Goal: Find contact information: Find contact information

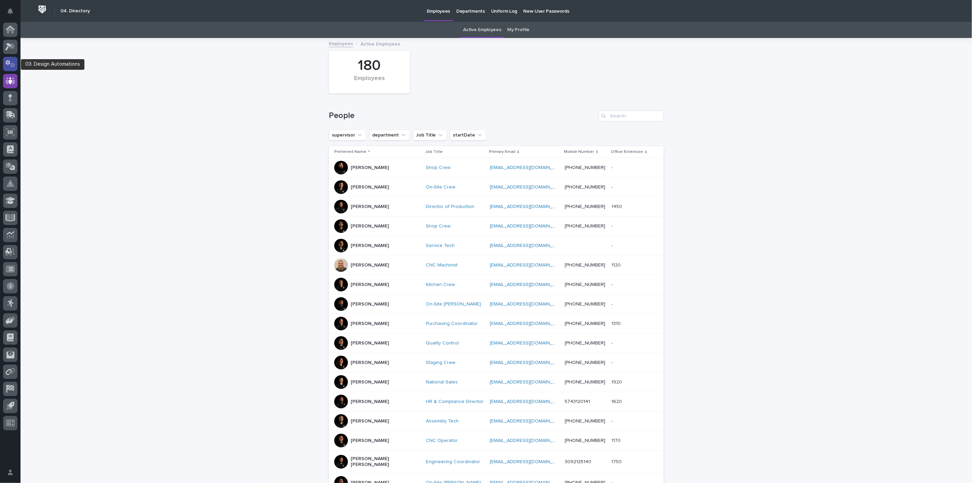
click at [13, 58] on div at bounding box center [10, 64] width 14 height 14
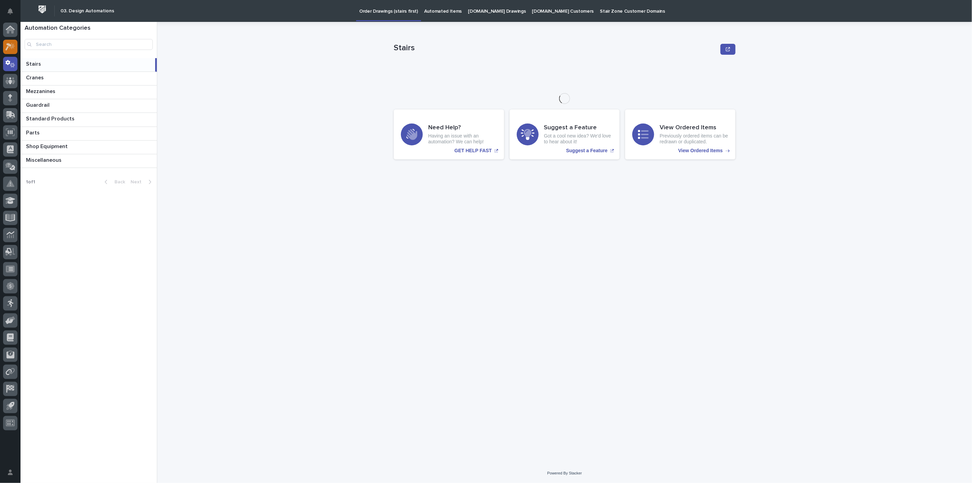
click at [14, 48] on icon at bounding box center [10, 47] width 10 height 8
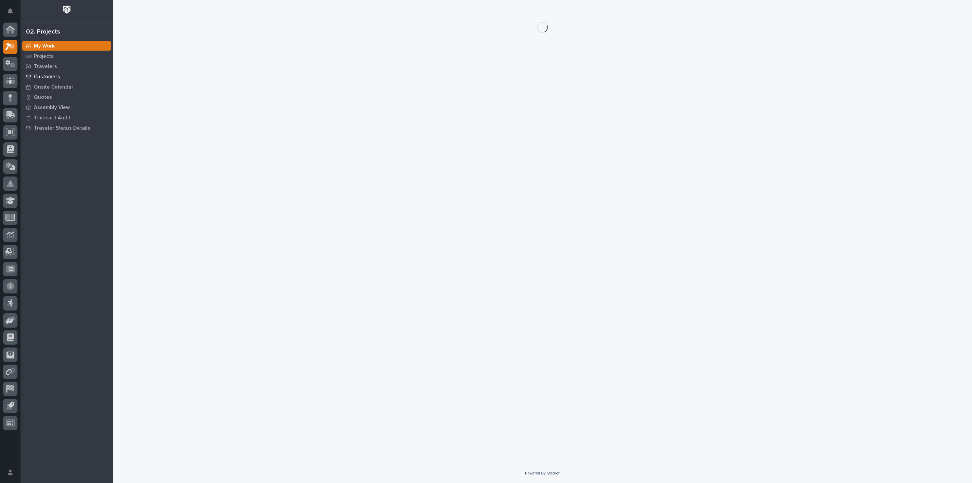
click at [53, 78] on p "Customers" at bounding box center [47, 77] width 26 height 6
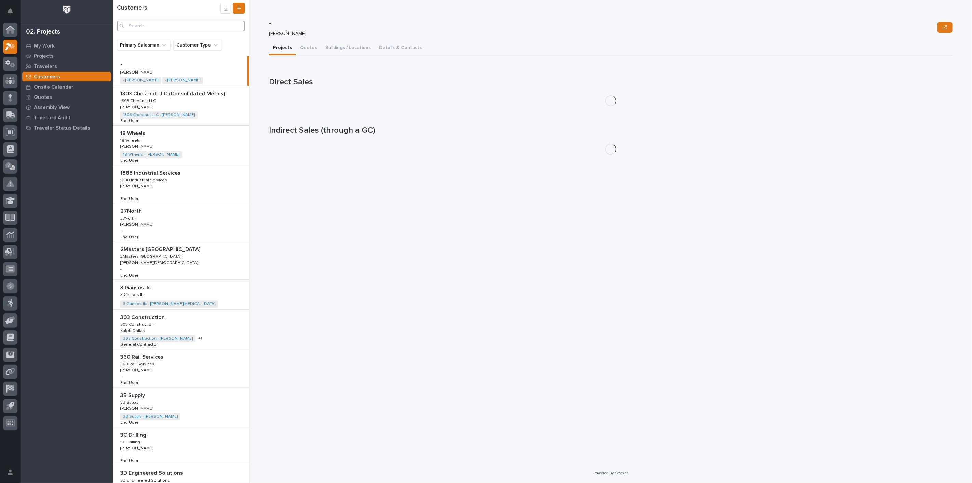
click at [151, 25] on input "Search" at bounding box center [181, 26] width 128 height 11
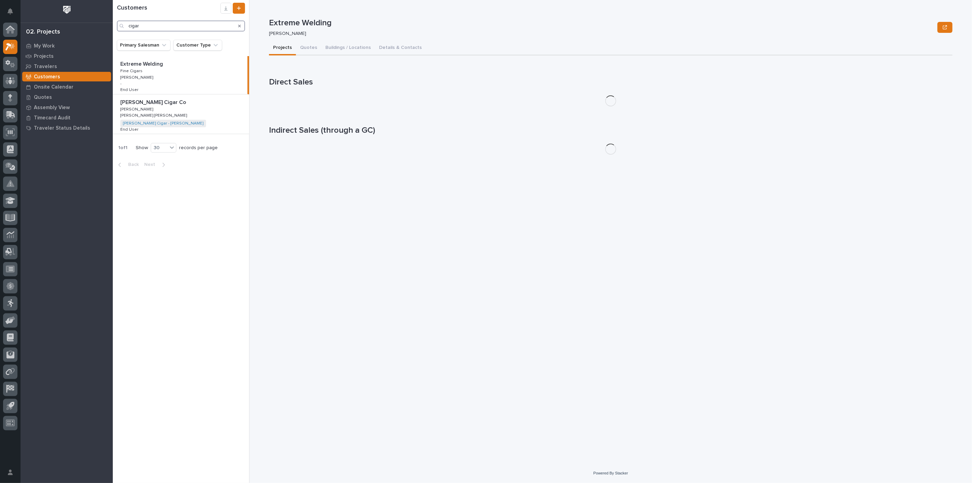
type input "cigar"
click at [179, 104] on p at bounding box center [182, 102] width 124 height 6
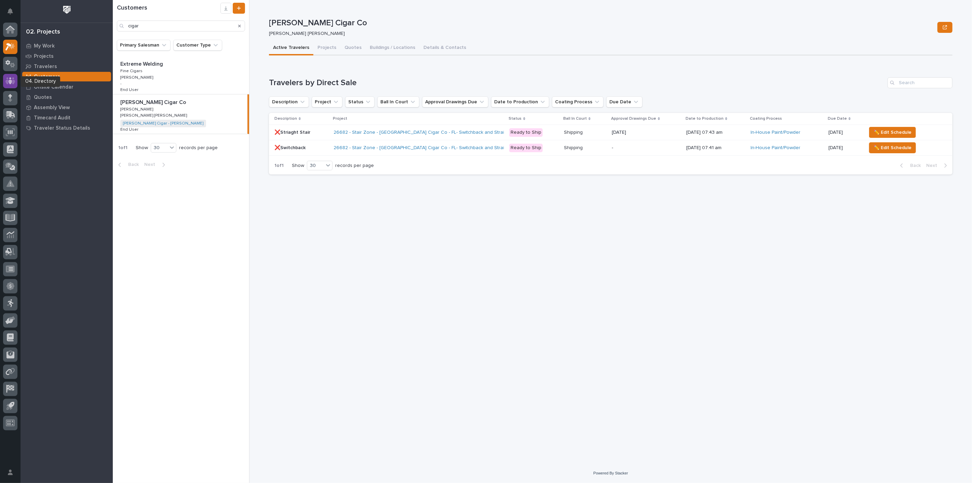
click at [13, 79] on icon at bounding box center [10, 80] width 10 height 7
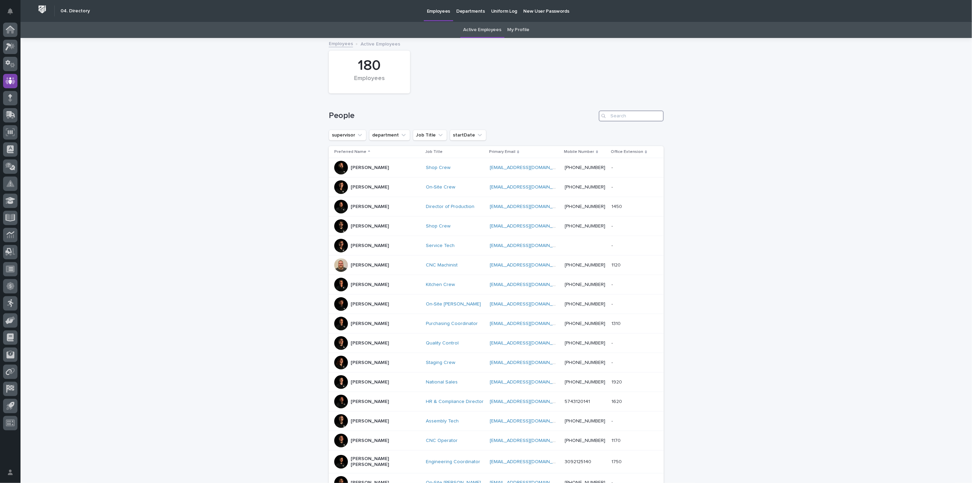
click at [608, 114] on input "Search" at bounding box center [631, 115] width 65 height 11
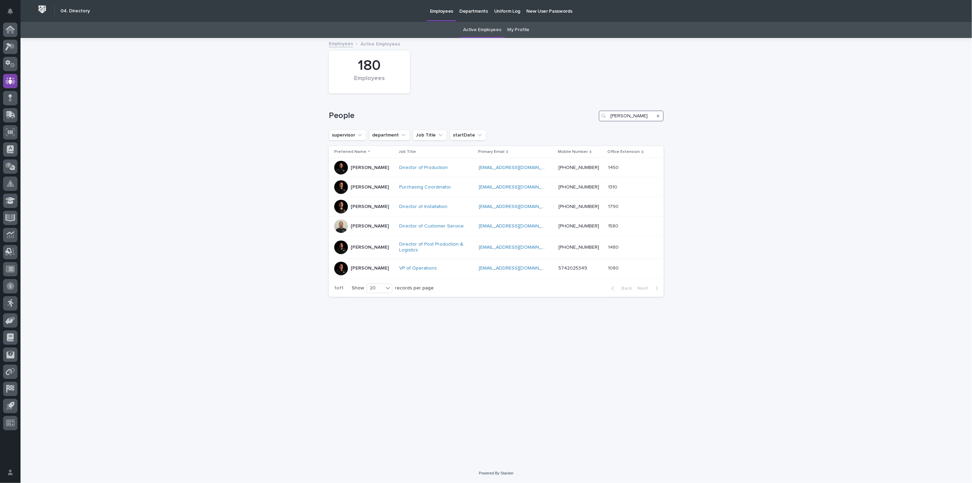
type input "[PERSON_NAME]"
click at [8, 30] on icon at bounding box center [10, 30] width 7 height 7
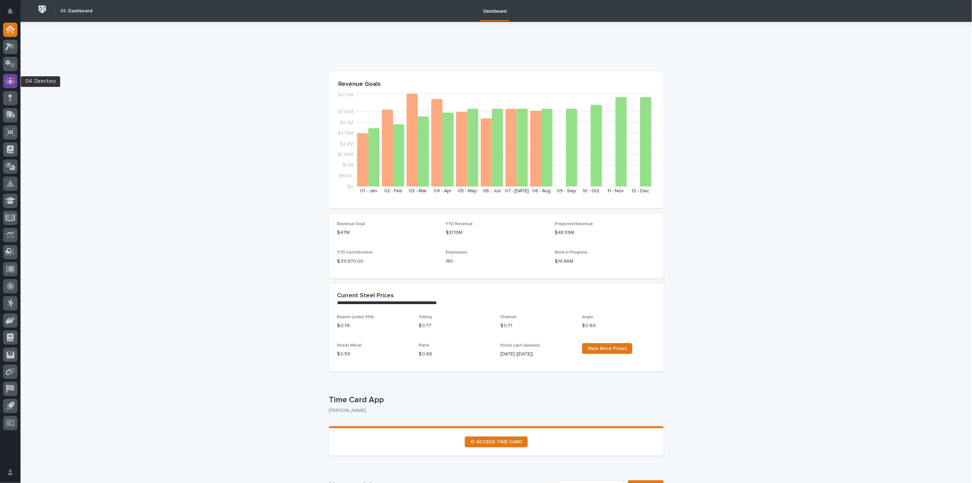
click at [10, 82] on icon at bounding box center [10, 80] width 4 height 7
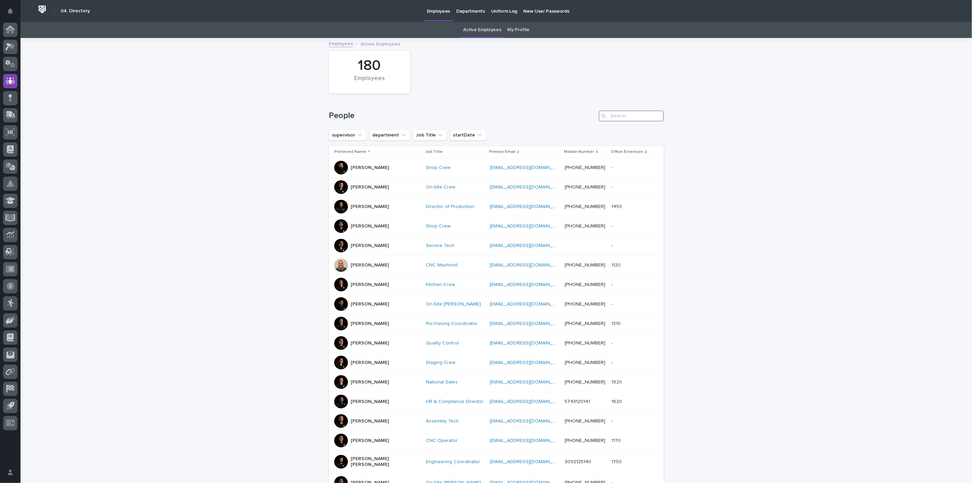
click at [622, 118] on input "Search" at bounding box center [631, 115] width 65 height 11
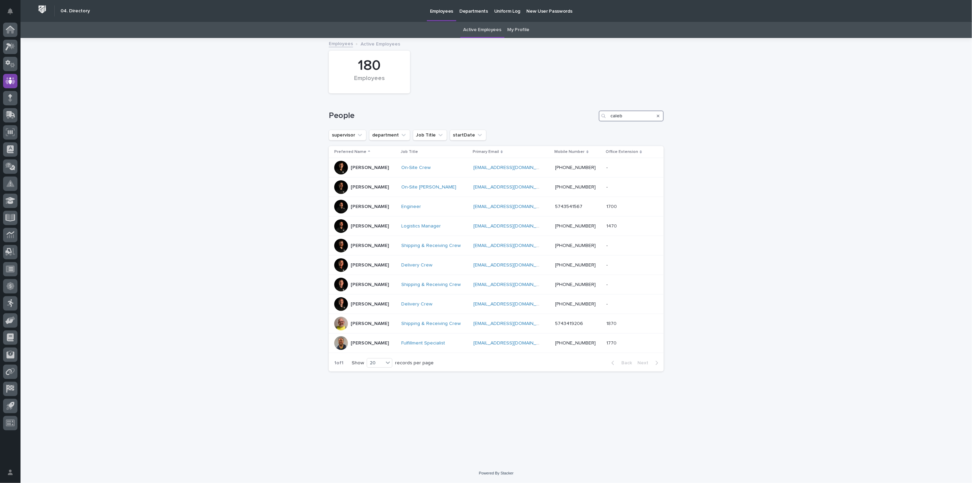
drag, startPoint x: 639, startPoint y: 115, endPoint x: 534, endPoint y: 115, distance: 105.3
click at [534, 115] on div "People caleb" at bounding box center [496, 115] width 335 height 11
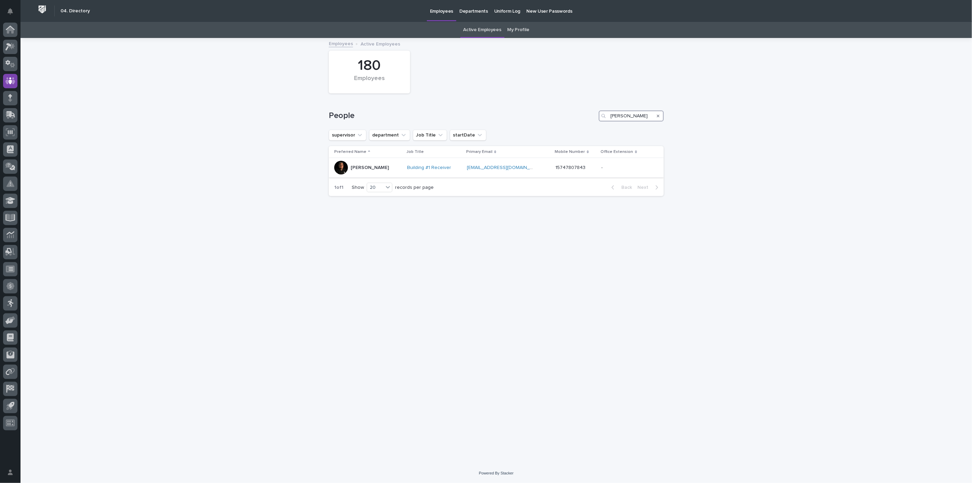
type input "[PERSON_NAME]"
click at [365, 165] on p "[PERSON_NAME]" at bounding box center [370, 168] width 38 height 6
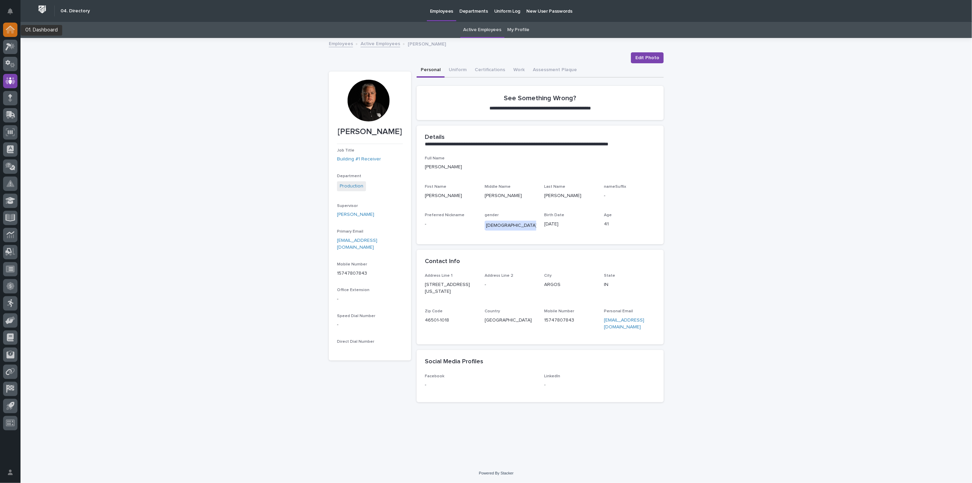
click at [6, 30] on icon at bounding box center [10, 28] width 9 height 4
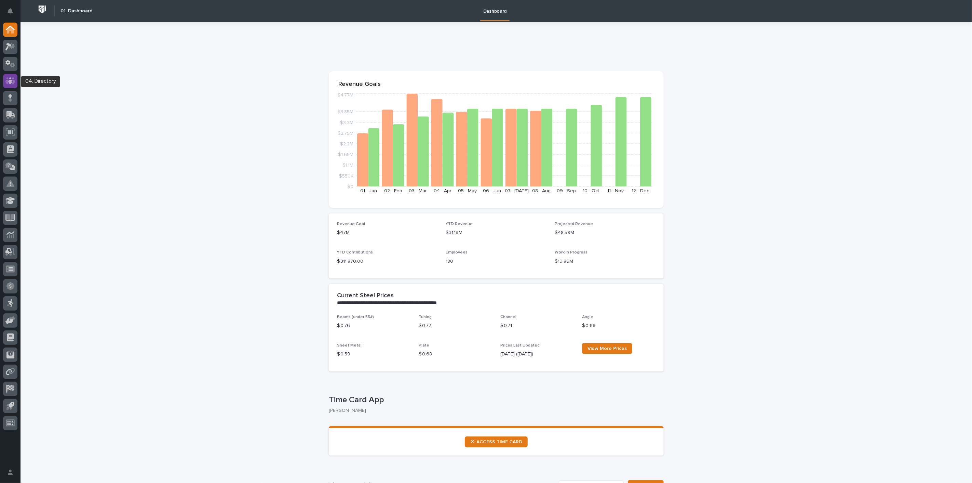
click at [10, 83] on icon at bounding box center [10, 80] width 4 height 7
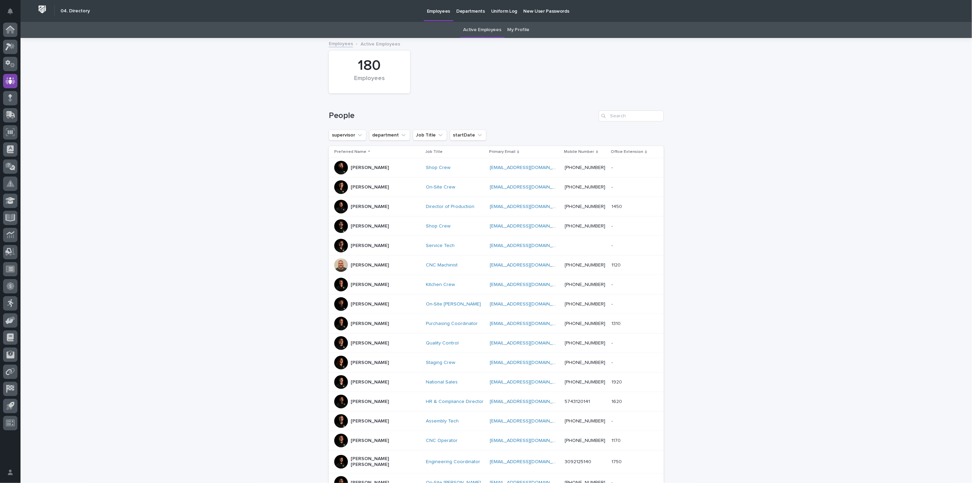
click at [518, 28] on link "My Profile" at bounding box center [519, 30] width 22 height 16
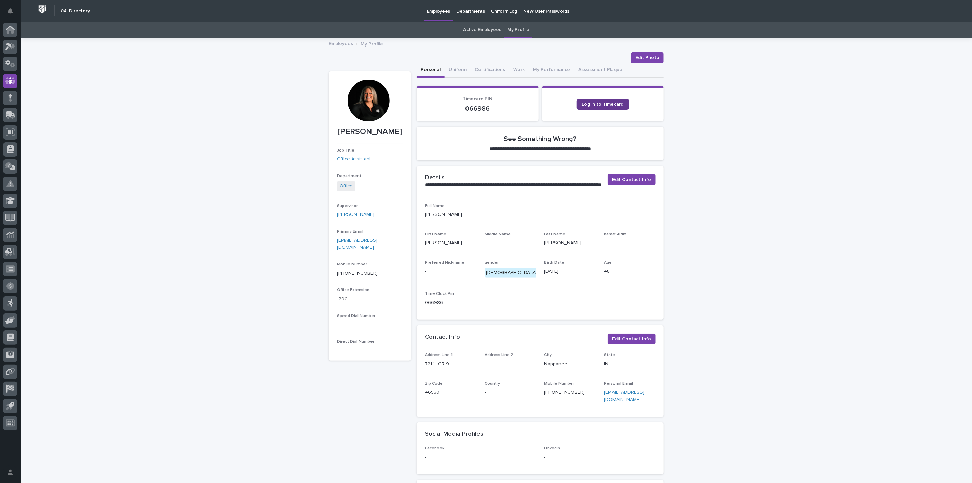
click at [611, 103] on span "Log in to Timecard" at bounding box center [603, 104] width 42 height 5
click at [11, 42] on div at bounding box center [10, 47] width 14 height 14
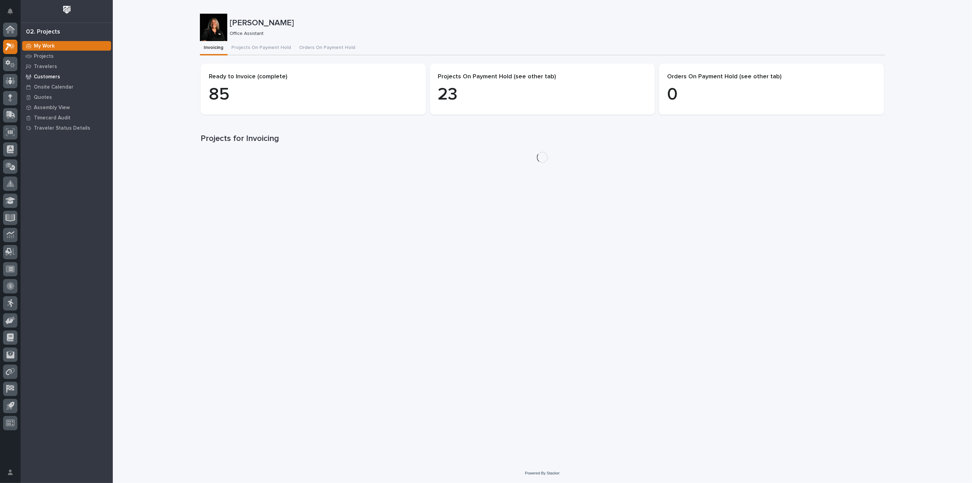
click at [45, 78] on p "Customers" at bounding box center [47, 77] width 26 height 6
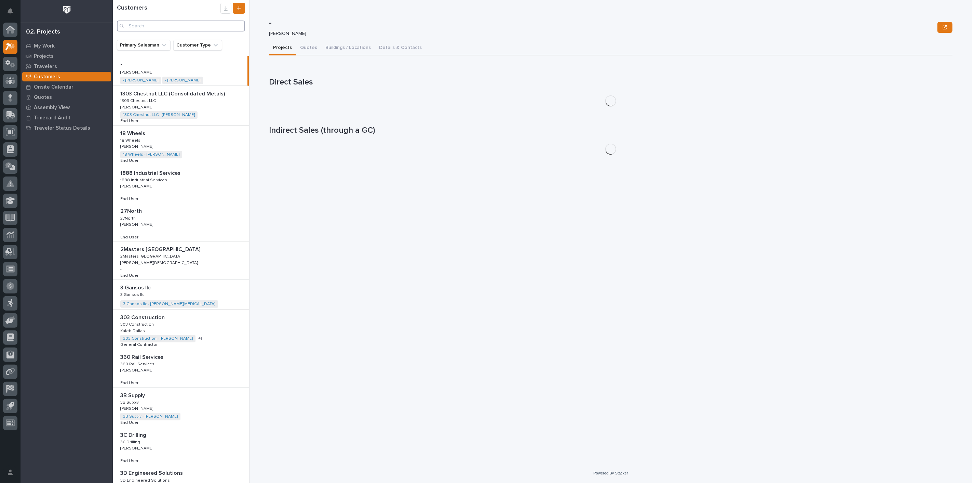
click at [156, 27] on input "Search" at bounding box center [181, 26] width 128 height 11
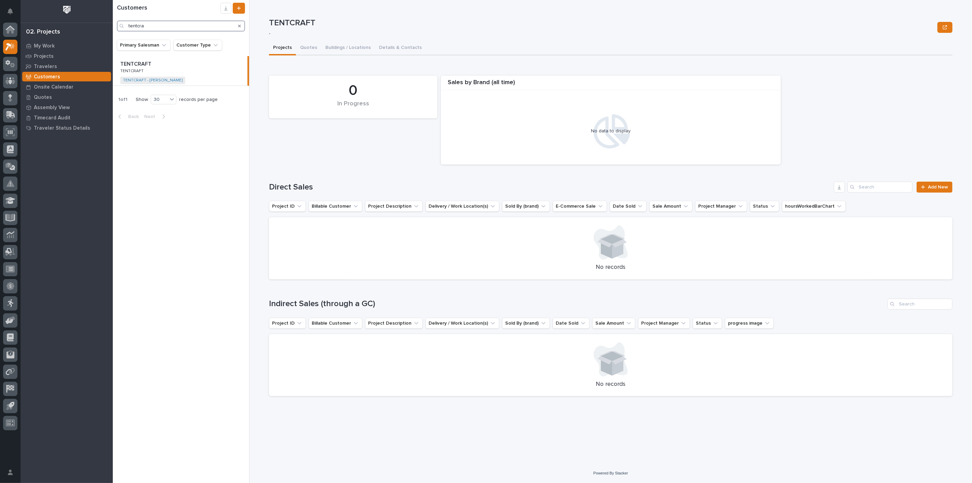
type input "tentcra"
click at [156, 70] on div "TENTCRAFT TENTCRAFT TENTCRAFT TENTCRAFT TENTCRAFT - [PERSON_NAME] + 0" at bounding box center [180, 70] width 135 height 29
click at [306, 45] on button "Quotes" at bounding box center [308, 48] width 25 height 14
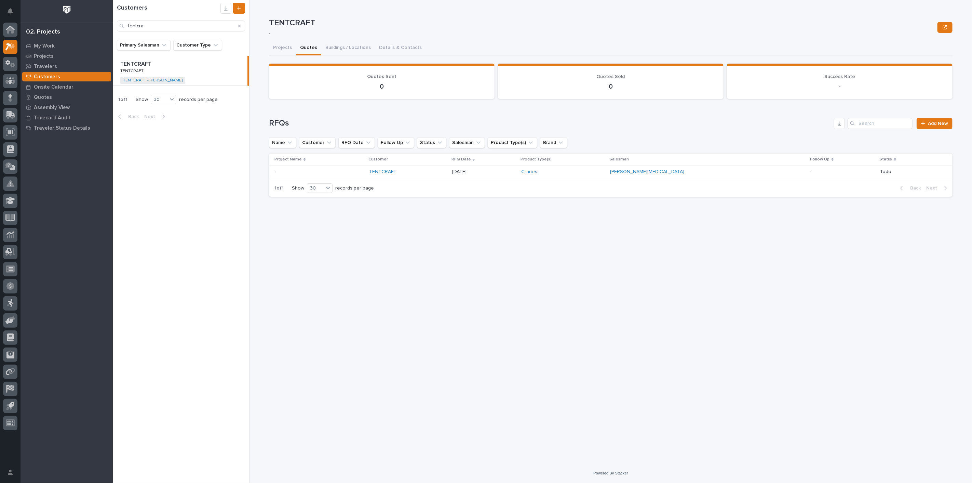
drag, startPoint x: 178, startPoint y: 263, endPoint x: 98, endPoint y: 404, distance: 162.4
click at [9, 77] on icon at bounding box center [10, 81] width 10 height 8
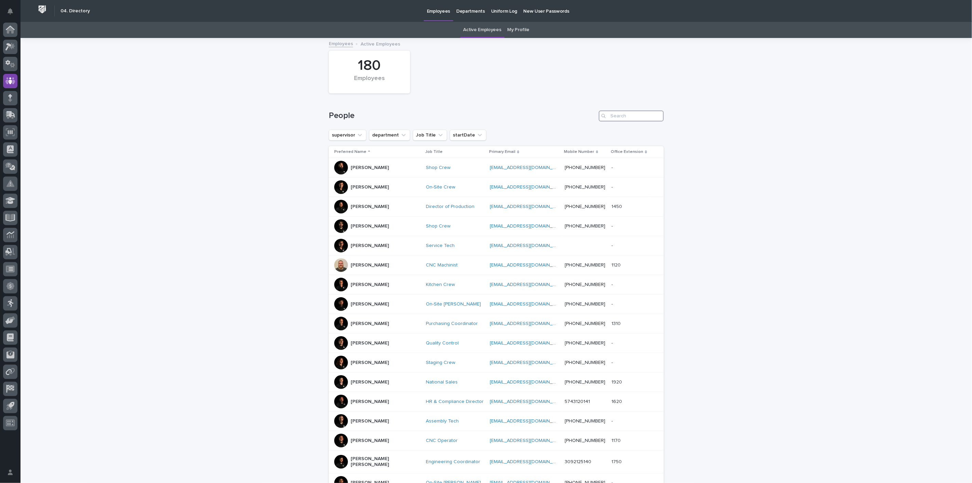
click at [616, 118] on input "Search" at bounding box center [631, 115] width 65 height 11
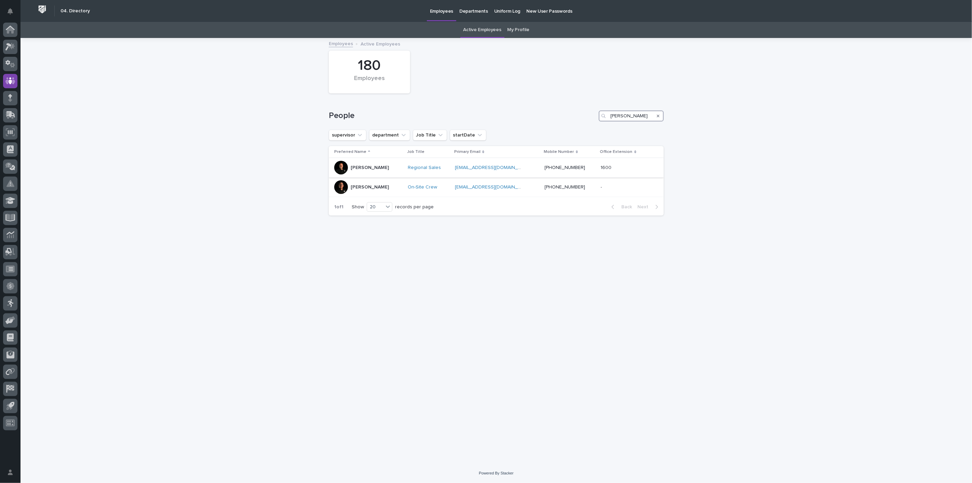
type input "[PERSON_NAME]"
click at [364, 167] on p "[PERSON_NAME]" at bounding box center [370, 168] width 38 height 6
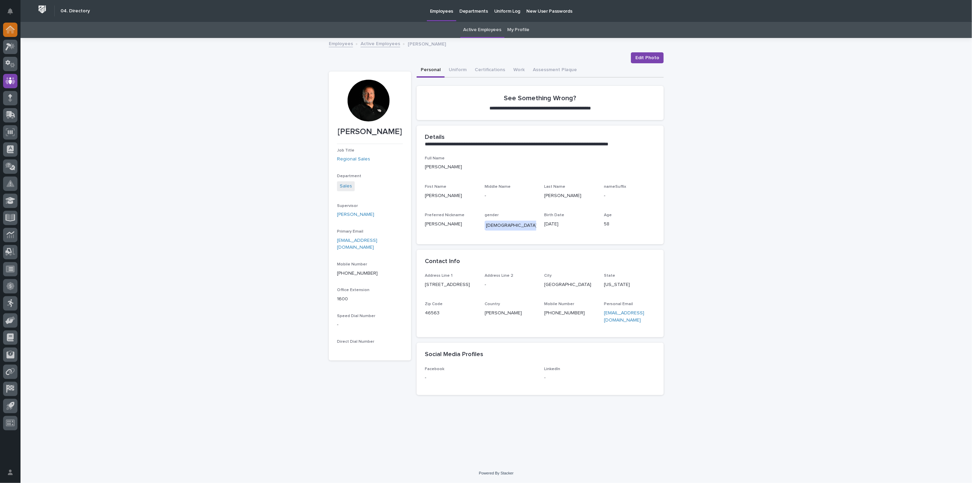
click at [9, 26] on icon at bounding box center [10, 30] width 9 height 8
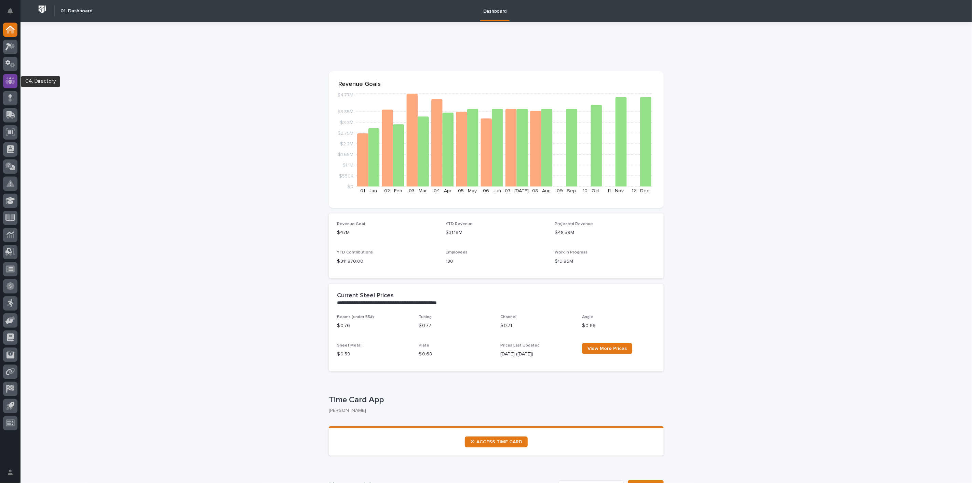
click at [14, 79] on icon at bounding box center [10, 80] width 10 height 7
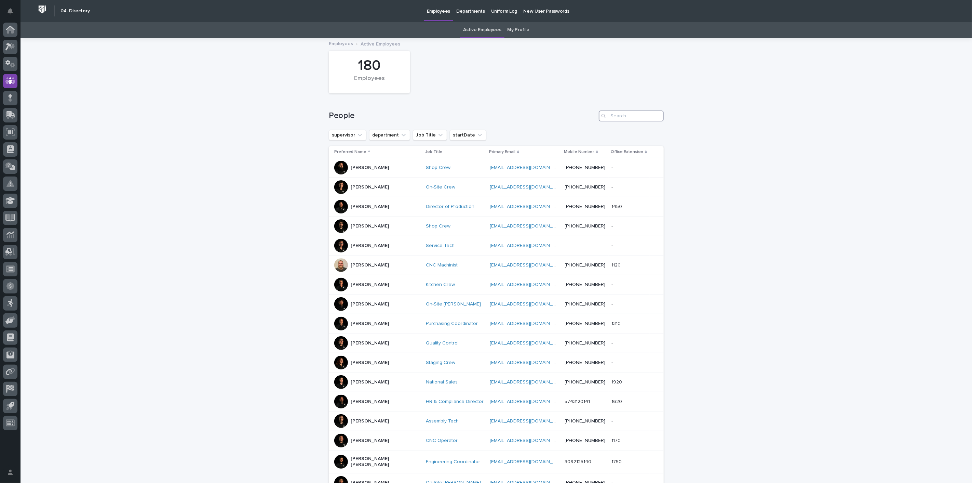
click at [626, 116] on input "Search" at bounding box center [631, 115] width 65 height 11
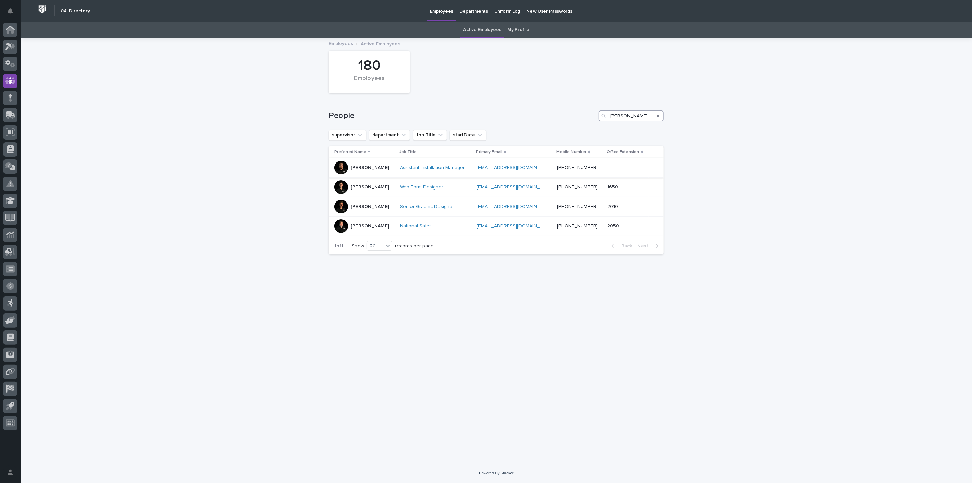
type input "[PERSON_NAME]"
click at [366, 169] on p "[PERSON_NAME]" at bounding box center [370, 168] width 38 height 6
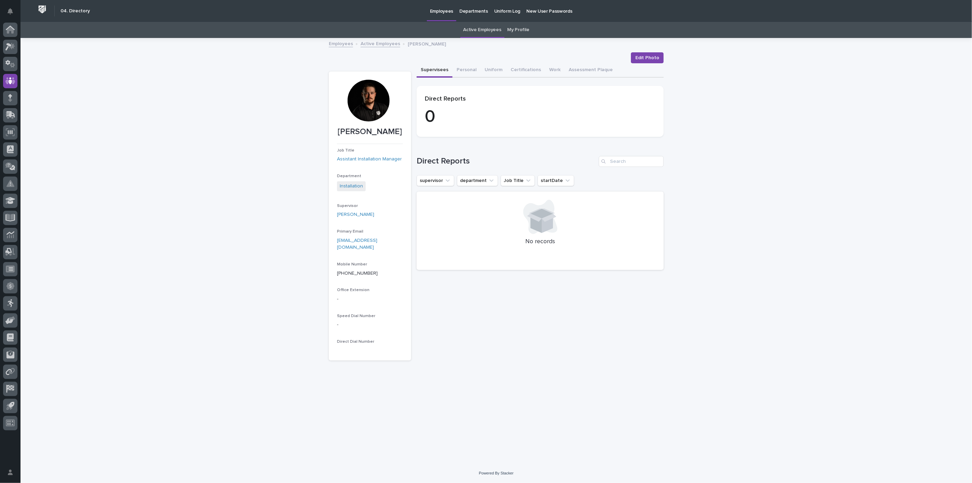
click at [376, 109] on div at bounding box center [369, 101] width 42 height 42
